Goal: Task Accomplishment & Management: Complete application form

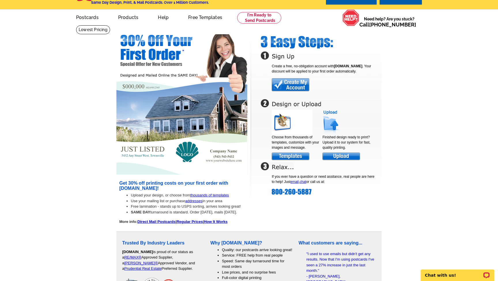
scroll to position [16, 0]
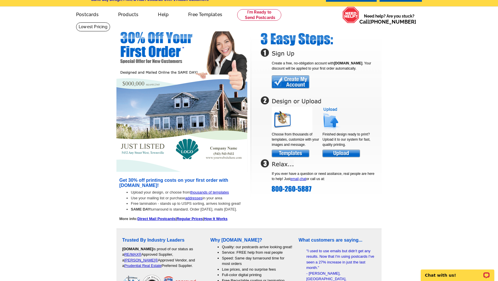
click at [291, 84] on img at bounding box center [290, 81] width 37 height 13
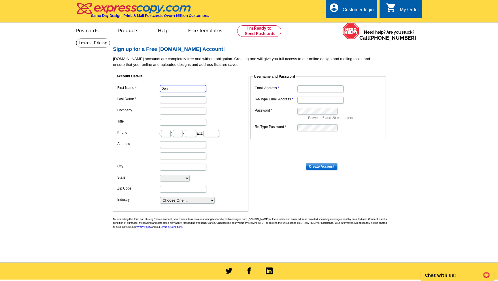
type input "Don"
click at [207, 76] on fieldset "Account Details First Name Don Last Name Company Title Phone ( ) - Ext. Address…" at bounding box center [180, 143] width 135 height 138
type input "[PERSON_NAME]"
click at [211, 95] on dd "[PERSON_NAME]" at bounding box center [181, 99] width 130 height 9
type input "VanderMorgan Realty"
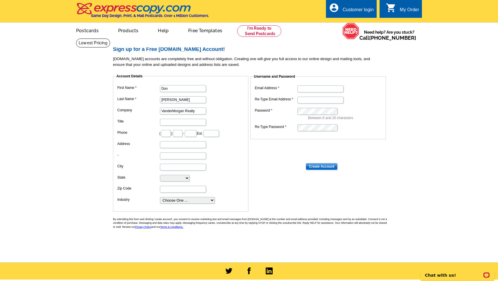
click at [212, 102] on dd "[PERSON_NAME]" at bounding box center [181, 99] width 130 height 9
click at [193, 121] on input "Title" at bounding box center [183, 122] width 46 height 7
click at [219, 113] on dd "VanderMorgan Realty" at bounding box center [181, 110] width 130 height 9
click at [171, 131] on input "text" at bounding box center [166, 133] width 10 height 7
type input "706"
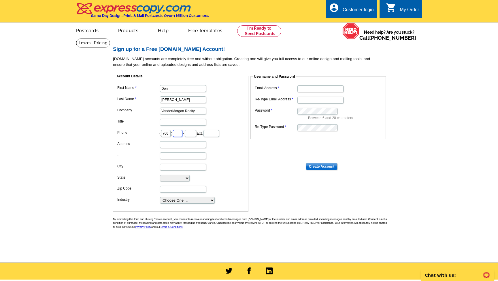
click at [182, 133] on input "text" at bounding box center [178, 133] width 10 height 7
type input "755"
type input "3662"
type input "[STREET_ADDRESS][US_STATE]"
type input "[PERSON_NAME]"
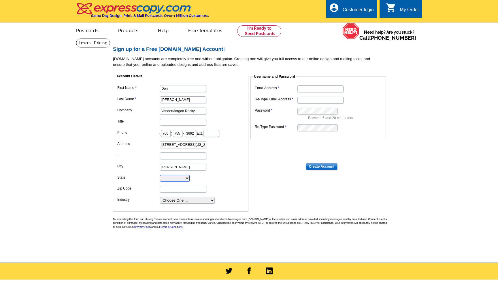
select select "GA"
type input "30907"
select select "3"
type input "[EMAIL_ADDRESS][DOMAIN_NAME]"
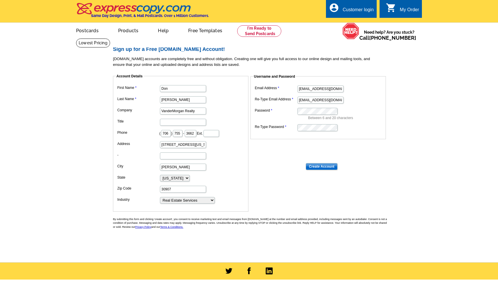
click at [333, 132] on fieldset "Username and Password Email Address [EMAIL_ADDRESS][DOMAIN_NAME] Re-Type Email …" at bounding box center [317, 106] width 135 height 65
click at [330, 166] on input "Create Account" at bounding box center [322, 166] width 32 height 7
